Goal: Book appointment/travel/reservation

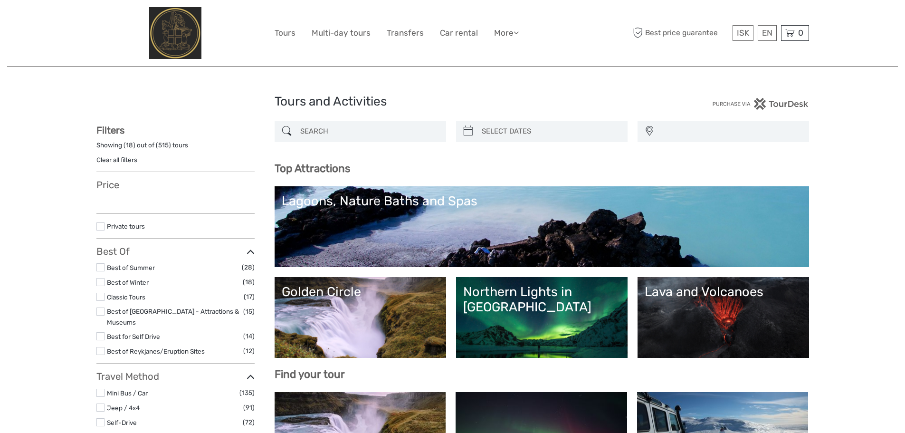
select select
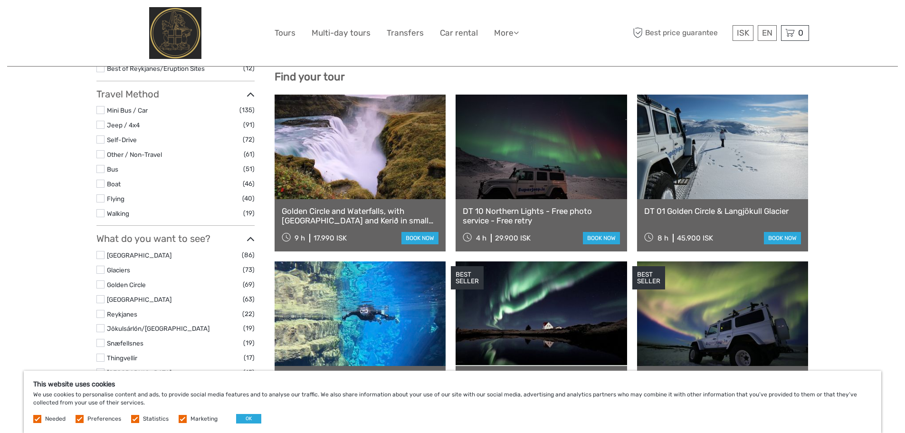
scroll to position [332, 0]
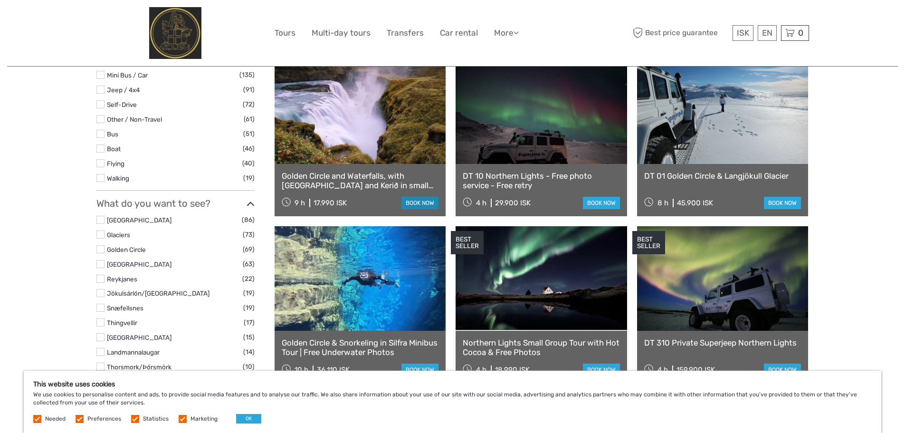
click at [421, 201] on link "book now" at bounding box center [419, 203] width 37 height 12
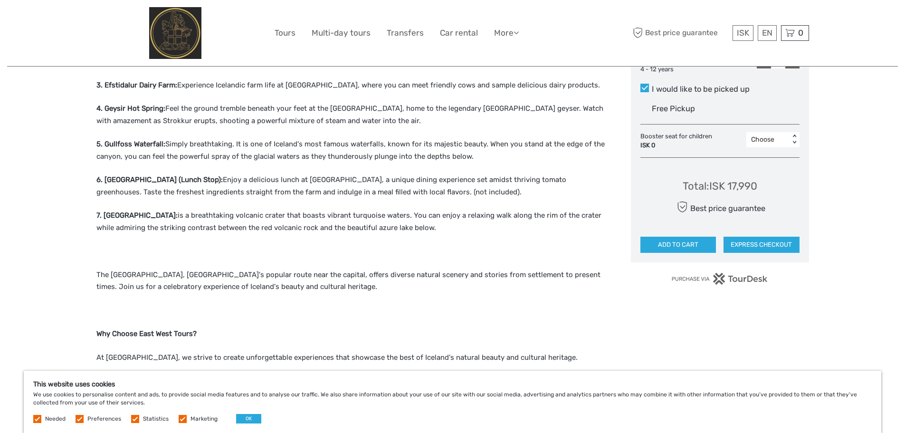
scroll to position [522, 0]
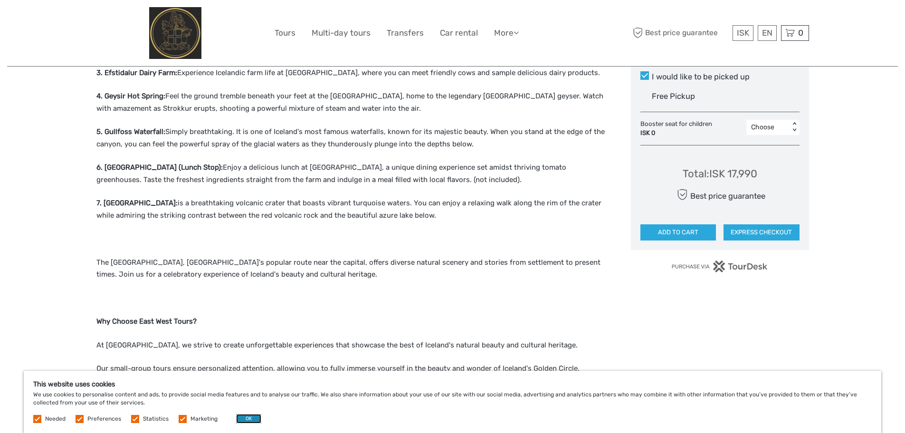
click at [250, 418] on button "OK" at bounding box center [248, 418] width 25 height 9
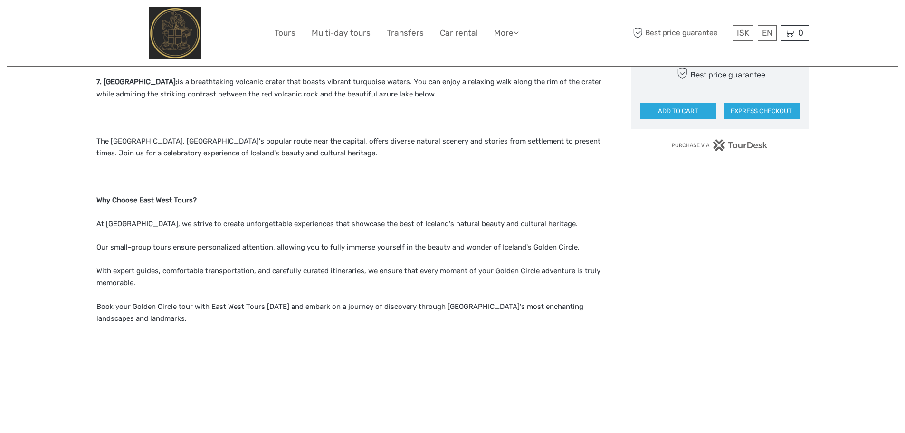
scroll to position [665, 0]
